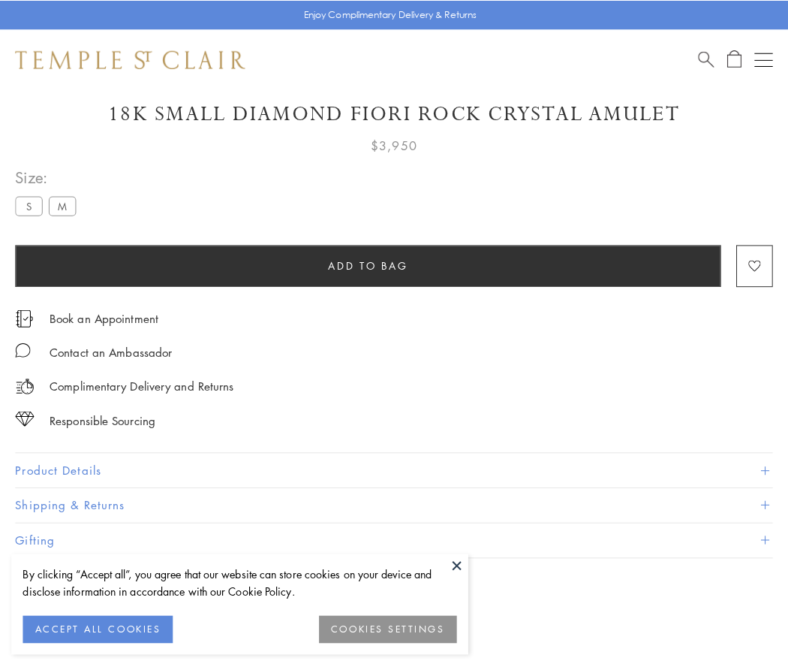
scroll to position [44, 0]
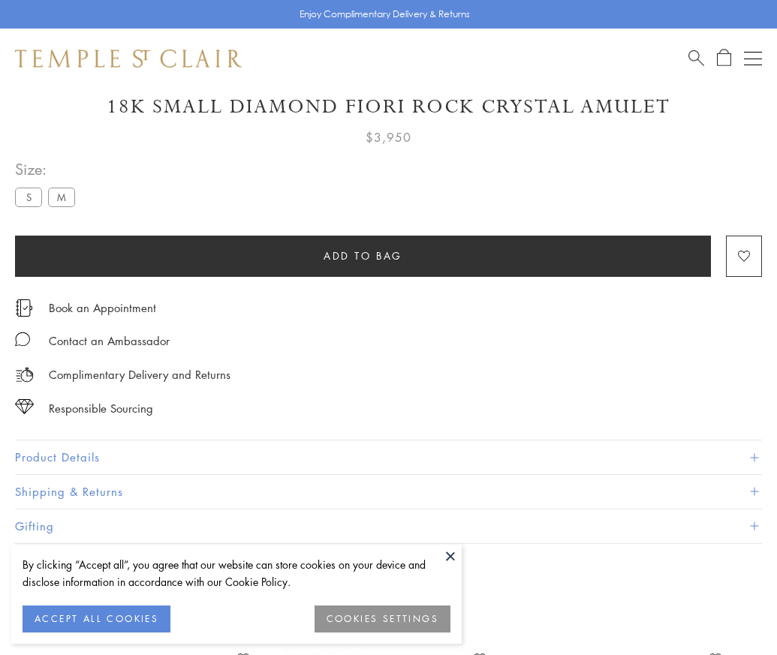
click at [363, 255] on span "Add to bag" at bounding box center [363, 256] width 79 height 17
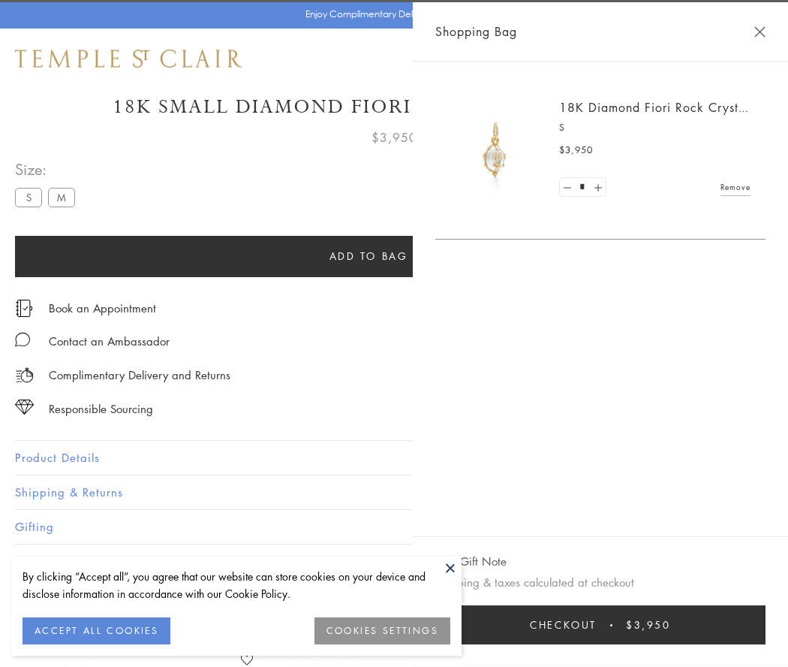
click at [619, 624] on button "Checkout $3,950" at bounding box center [600, 624] width 330 height 39
